Goal: Task Accomplishment & Management: Manage account settings

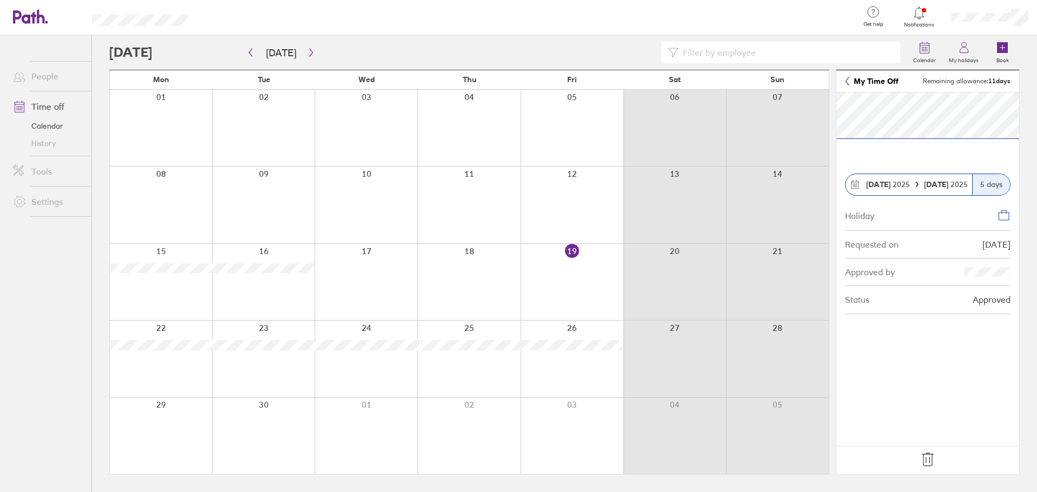
click at [929, 461] on icon at bounding box center [927, 459] width 11 height 13
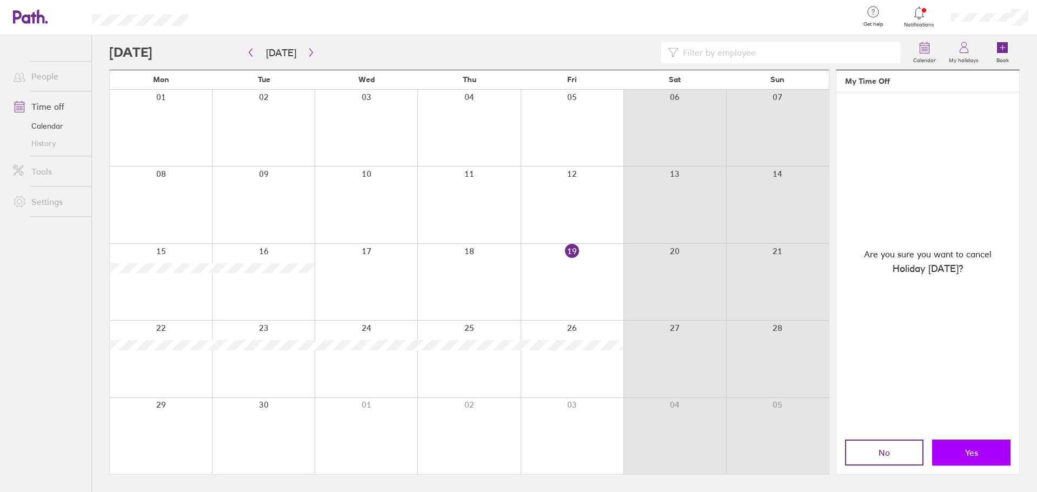
click at [962, 447] on button "Yes" at bounding box center [971, 452] width 78 height 26
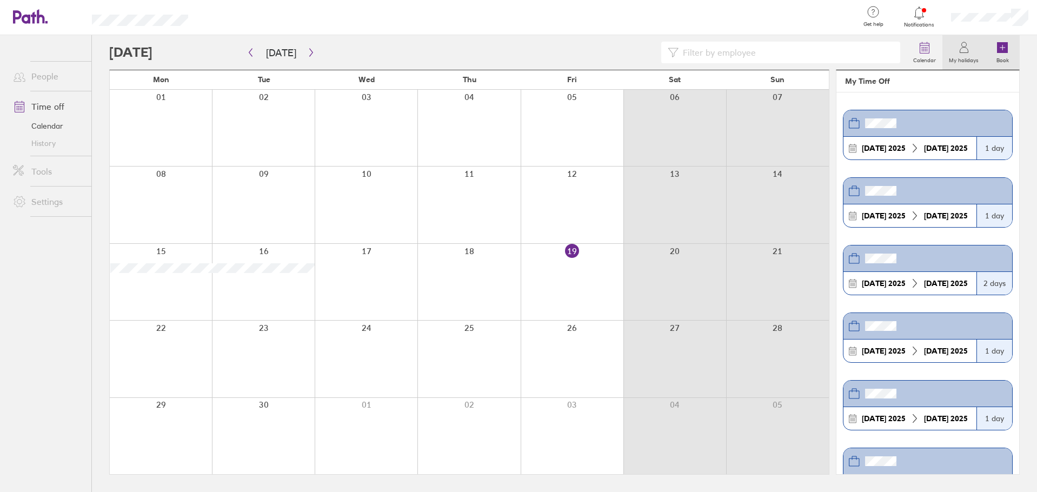
click at [995, 43] on link "Book" at bounding box center [1002, 52] width 35 height 35
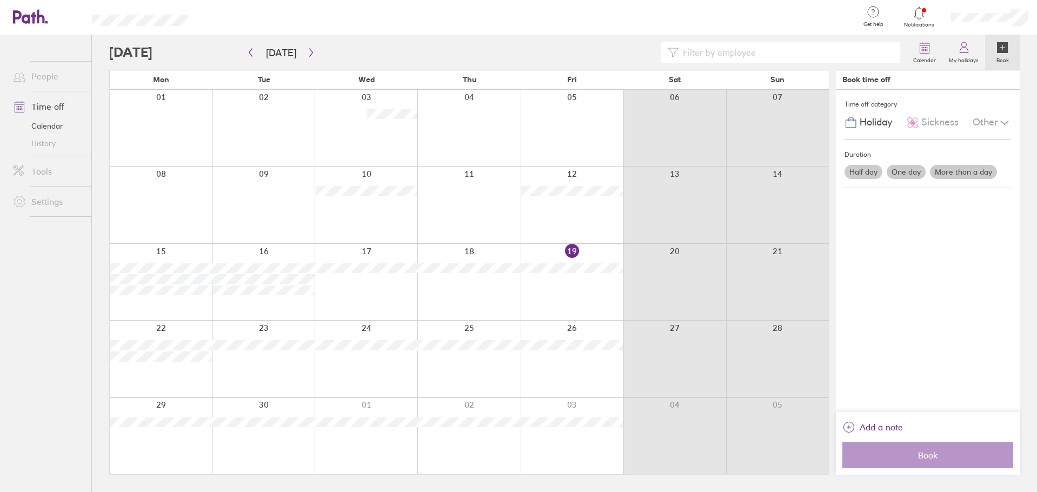
click at [171, 369] on div at bounding box center [161, 359] width 102 height 76
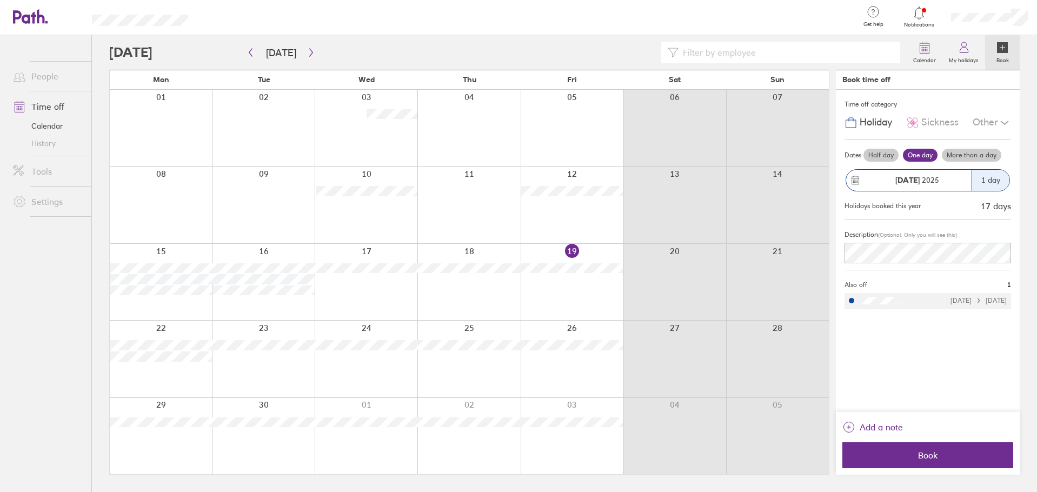
click at [990, 179] on div "1 day" at bounding box center [990, 180] width 38 height 21
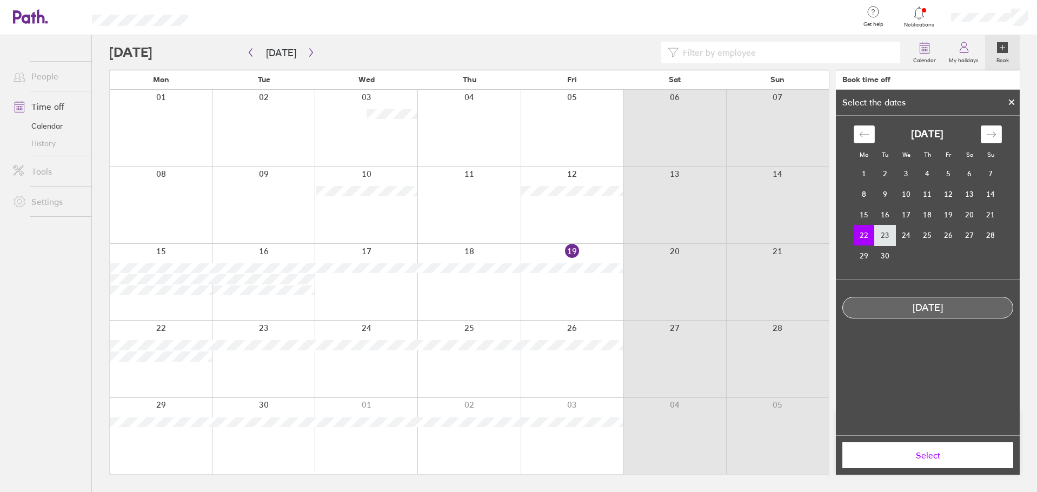
click at [877, 233] on td "23" at bounding box center [885, 235] width 21 height 21
click at [862, 238] on td "22" at bounding box center [863, 235] width 21 height 21
click at [934, 453] on span "Select" at bounding box center [928, 455] width 156 height 10
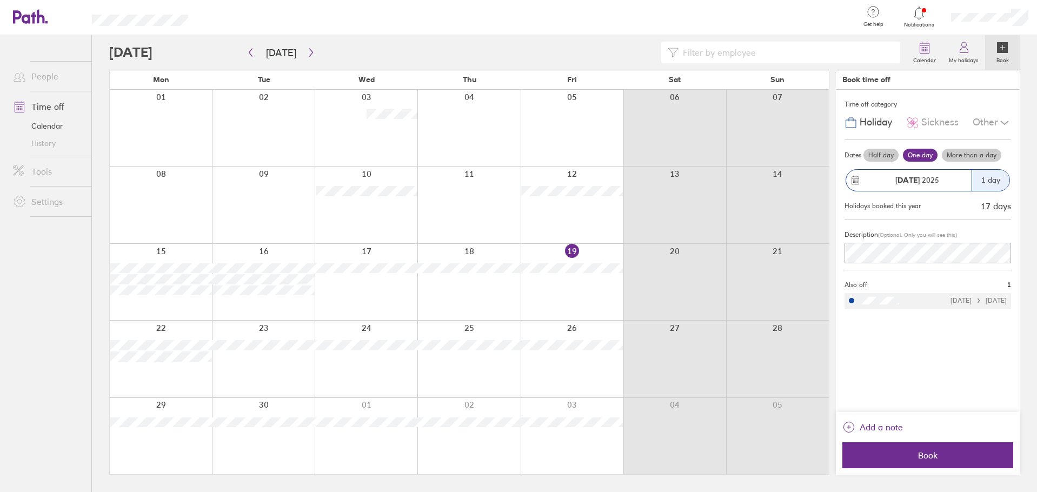
click at [967, 154] on label "More than a day" at bounding box center [971, 155] width 59 height 13
click at [0, 0] on input "More than a day" at bounding box center [0, 0] width 0 height 0
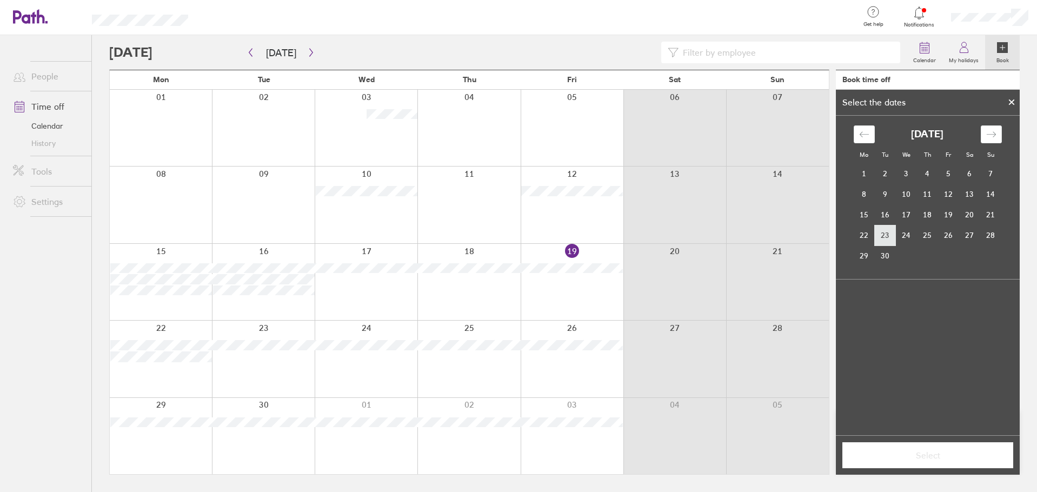
click at [885, 232] on td "23" at bounding box center [885, 235] width 21 height 21
click at [867, 229] on td "22" at bounding box center [863, 235] width 21 height 21
click at [1013, 103] on icon at bounding box center [1011, 102] width 4 height 4
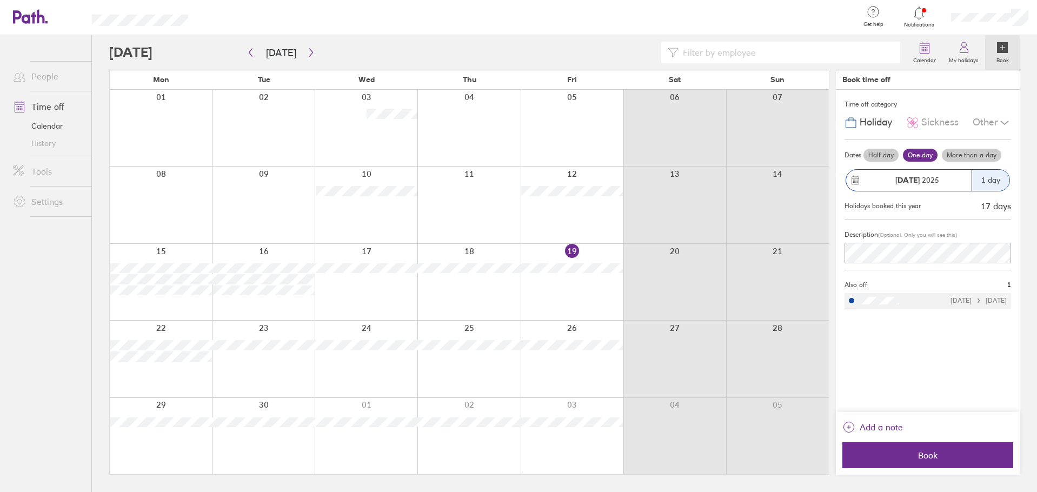
click at [175, 370] on div at bounding box center [161, 359] width 102 height 76
click at [954, 152] on label "More than a day" at bounding box center [971, 155] width 59 height 13
click at [0, 0] on input "More than a day" at bounding box center [0, 0] width 0 height 0
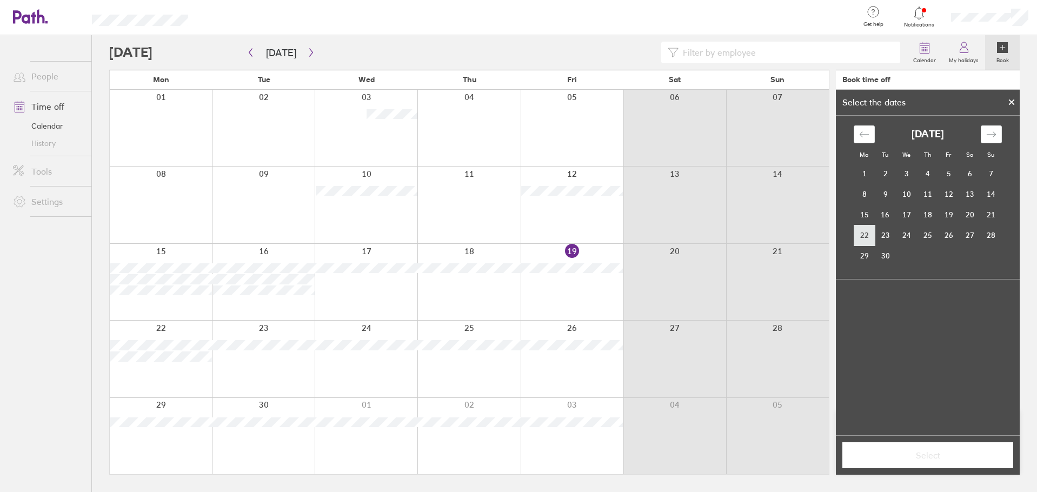
click at [863, 233] on td "22" at bounding box center [863, 235] width 21 height 21
click at [893, 233] on td "23" at bounding box center [885, 235] width 21 height 21
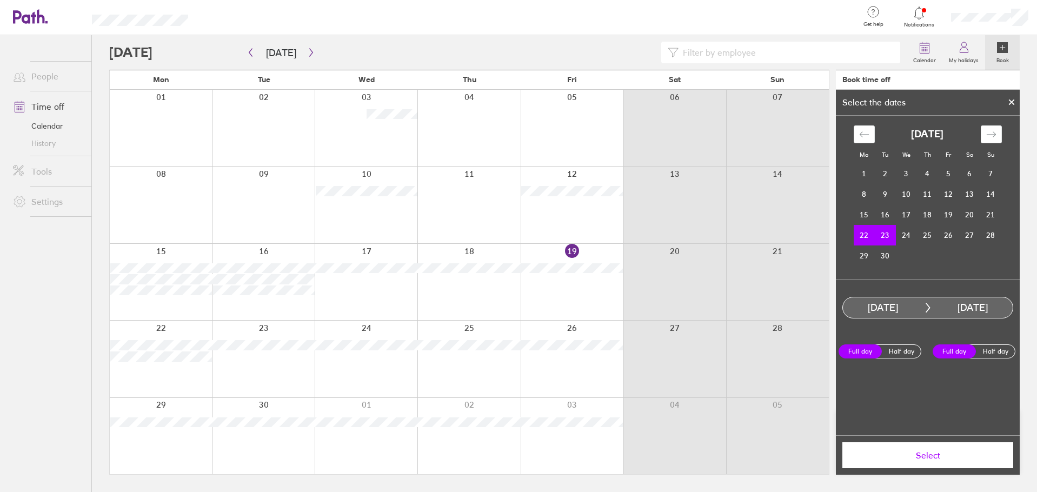
click at [929, 450] on span "Select" at bounding box center [928, 455] width 156 height 10
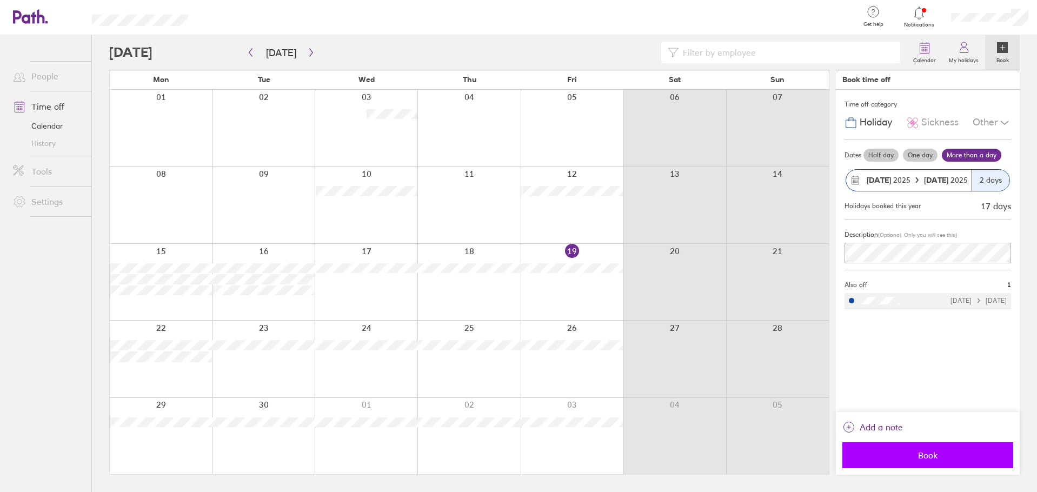
click at [913, 450] on span "Book" at bounding box center [928, 455] width 156 height 10
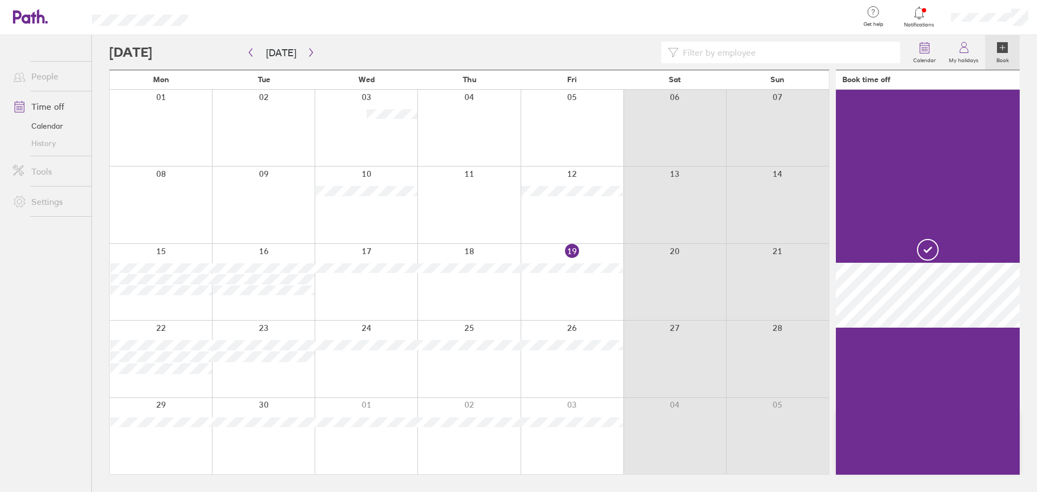
click at [561, 328] on div at bounding box center [571, 359] width 103 height 76
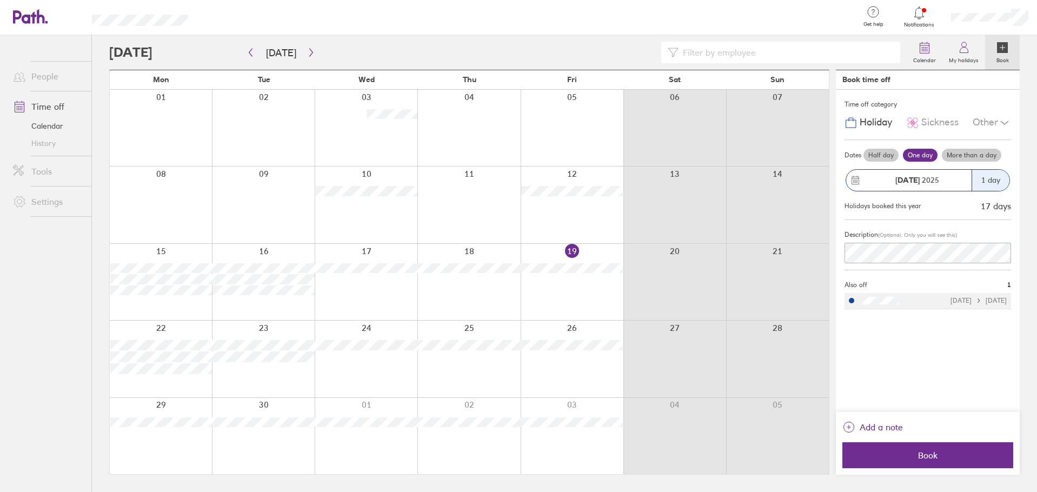
click at [566, 326] on div at bounding box center [571, 359] width 103 height 76
click at [951, 462] on button "Book" at bounding box center [927, 455] width 171 height 26
